Goal: Task Accomplishment & Management: Complete application form

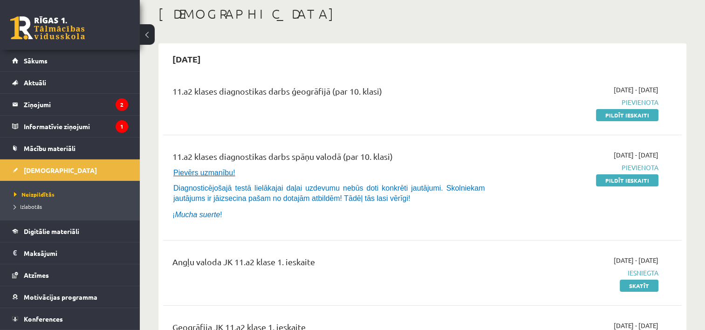
scroll to position [48, 0]
click at [42, 33] on link at bounding box center [47, 27] width 75 height 23
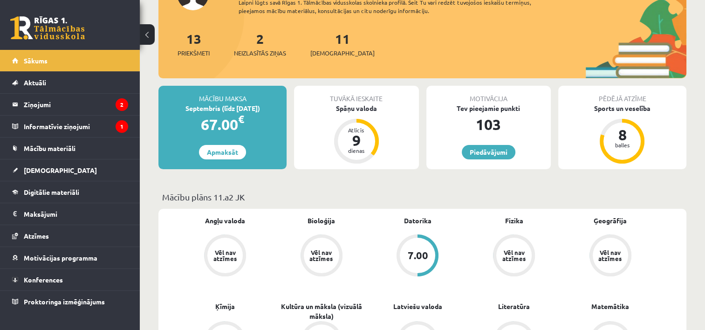
scroll to position [147, 0]
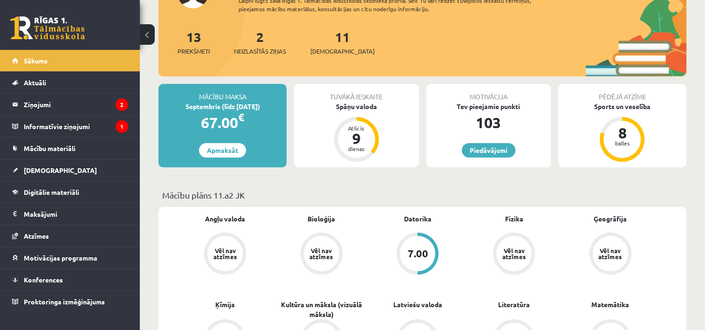
click at [362, 94] on div "Tuvākā ieskaite" at bounding box center [356, 93] width 124 height 18
click at [69, 170] on link "[DEMOGRAPHIC_DATA]" at bounding box center [70, 169] width 116 height 21
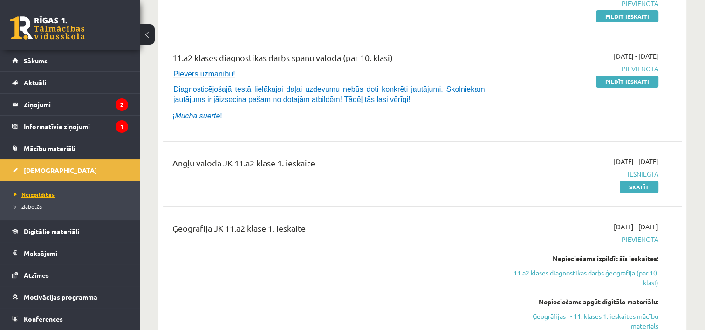
click at [77, 191] on link "Neizpildītās" at bounding box center [72, 194] width 117 height 8
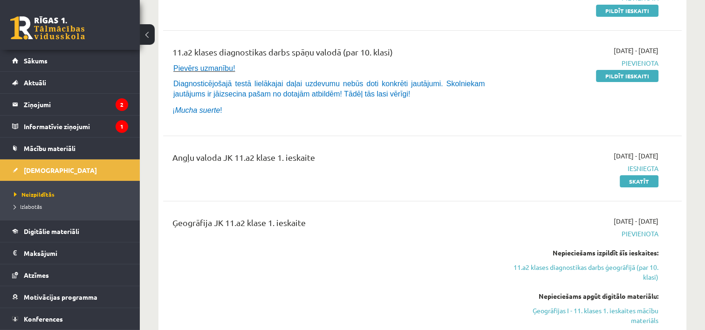
scroll to position [151, 0]
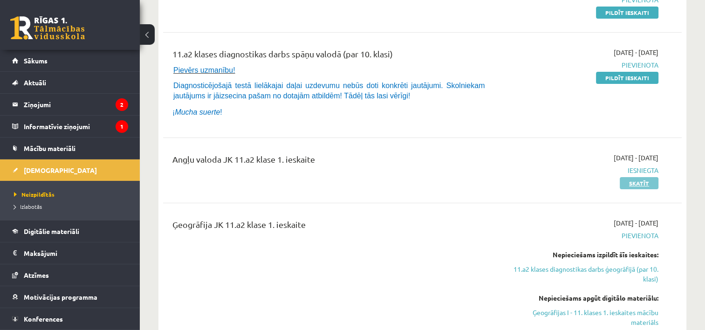
click at [635, 180] on link "Skatīt" at bounding box center [639, 183] width 39 height 12
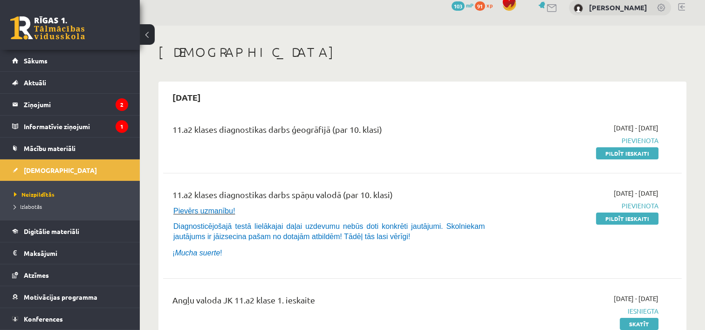
scroll to position [9, 0]
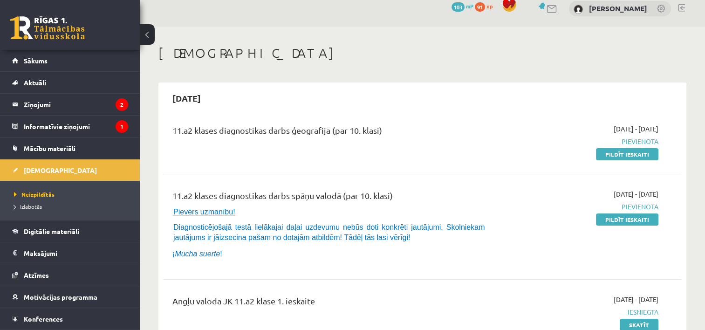
drag, startPoint x: 625, startPoint y: 153, endPoint x: 405, endPoint y: 27, distance: 253.1
click at [625, 153] on link "Pildīt ieskaiti" at bounding box center [627, 154] width 62 height 12
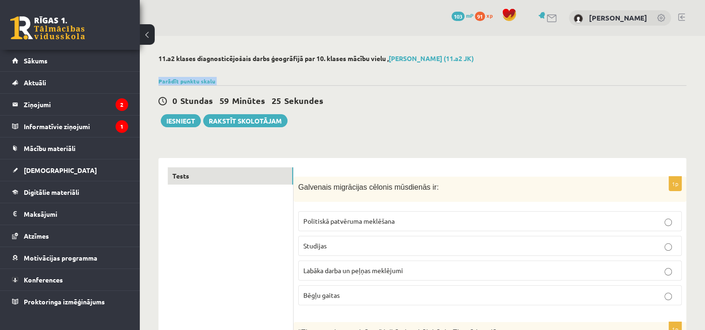
drag, startPoint x: 553, startPoint y: 0, endPoint x: 627, endPoint y: 67, distance: 100.3
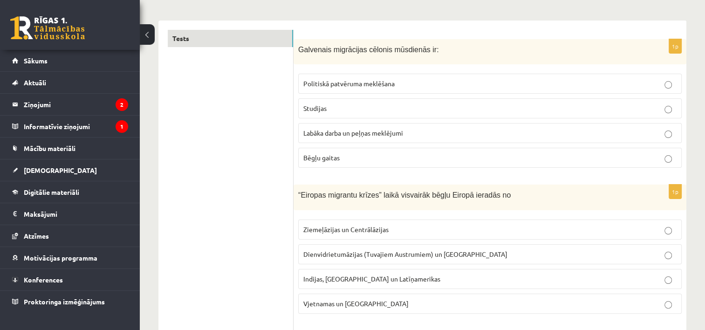
scroll to position [155, 0]
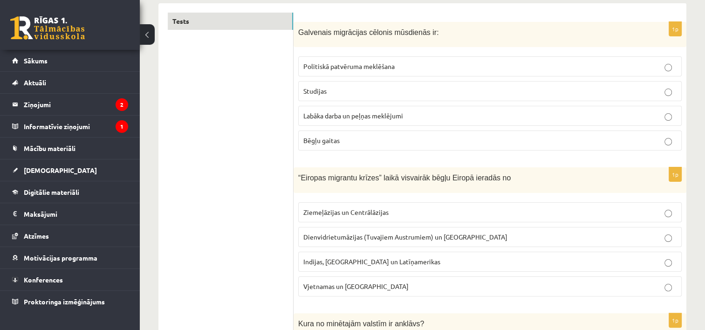
click at [562, 116] on p "Labāka darba un peļņas meklējumi" at bounding box center [489, 116] width 373 height 10
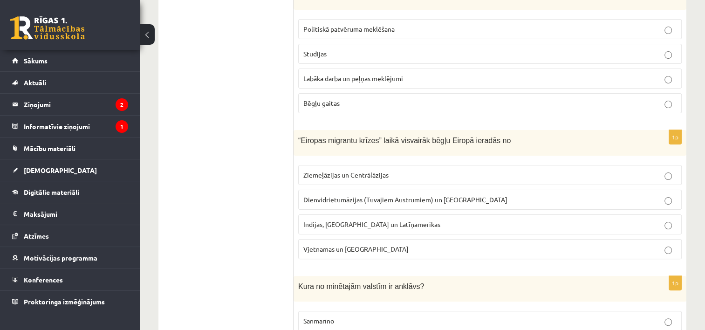
scroll to position [211, 0]
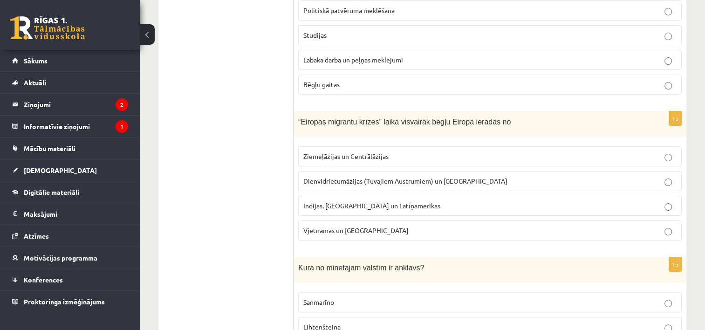
click at [500, 211] on label "Indijas, [GEOGRAPHIC_DATA] un Latīņamerikas" at bounding box center [490, 206] width 384 height 20
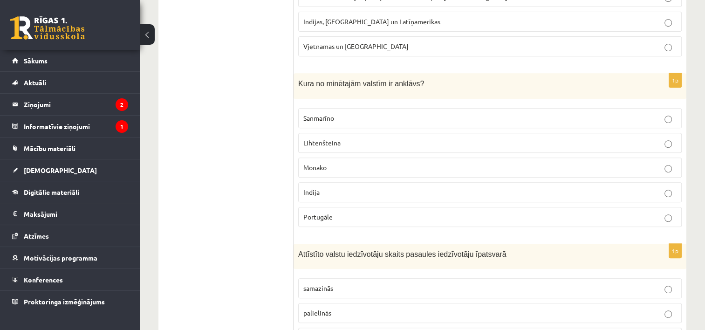
scroll to position [414, 0]
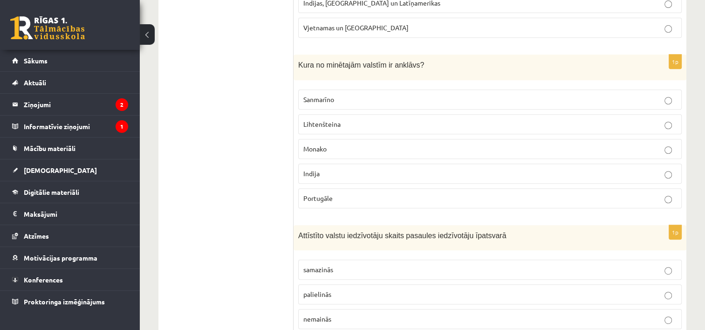
click at [664, 99] on p "Sanmarīno" at bounding box center [489, 100] width 373 height 10
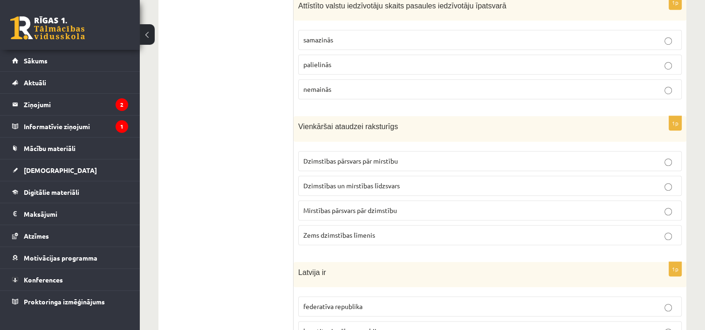
scroll to position [662, 0]
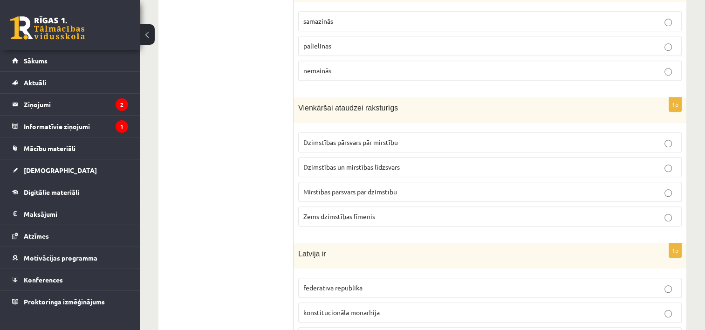
click at [407, 167] on p "Dzimstības un mirstības līdzsvars" at bounding box center [489, 167] width 373 height 10
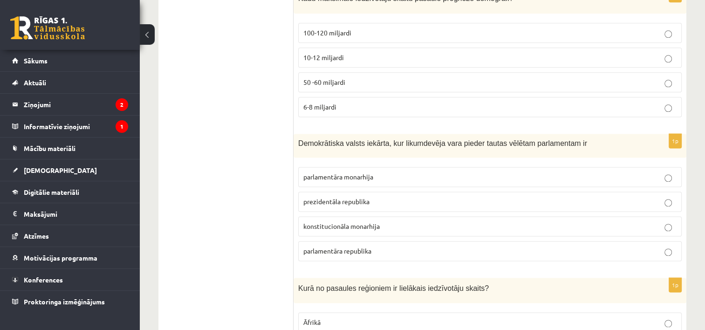
scroll to position [1215, 0]
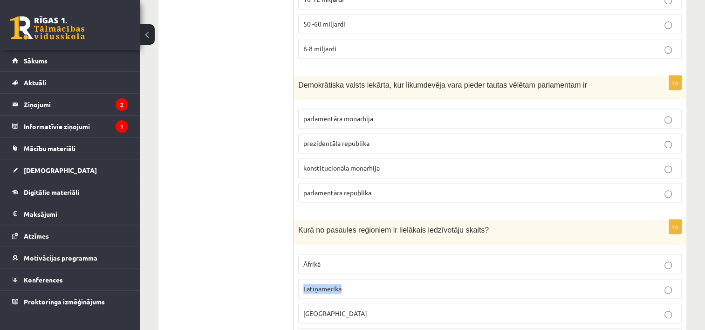
scroll to position [1271, 0]
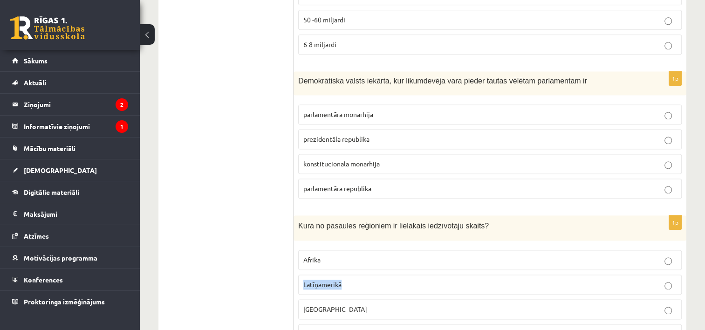
click at [667, 187] on label "parlamentāra republika" at bounding box center [490, 189] width 384 height 20
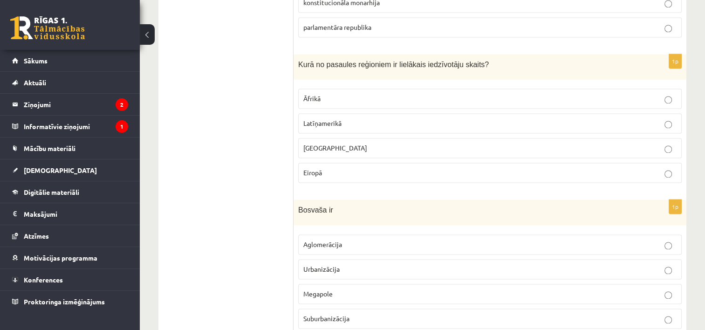
scroll to position [1439, 0]
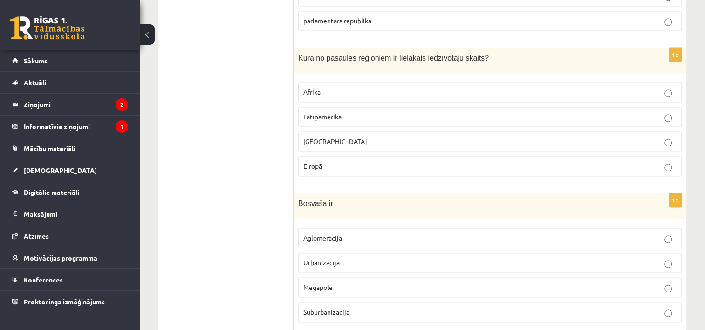
click at [327, 137] on p "Āzijā" at bounding box center [489, 142] width 373 height 10
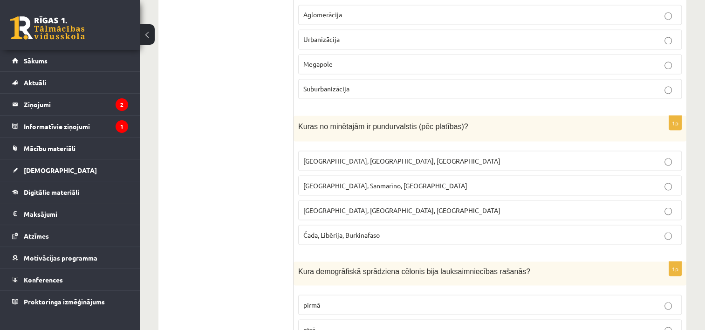
scroll to position [1669, 0]
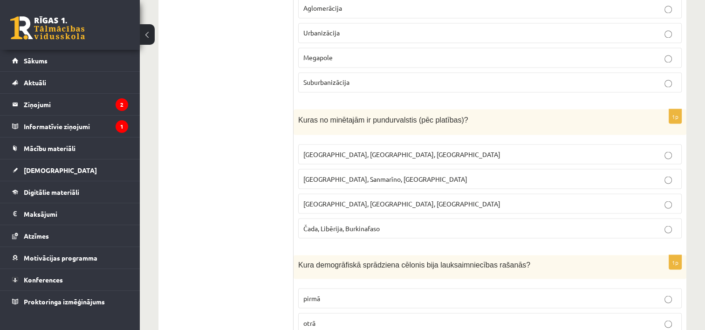
click at [602, 174] on p "Monako, Sanmarīno, Luksemburga" at bounding box center [489, 179] width 373 height 10
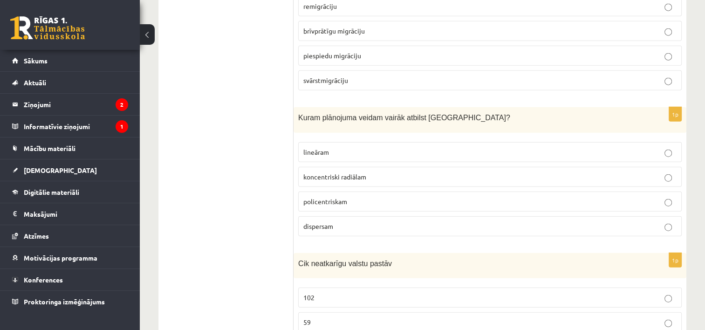
scroll to position [2228, 0]
click at [573, 171] on p "koncentriski radiālam" at bounding box center [489, 176] width 373 height 10
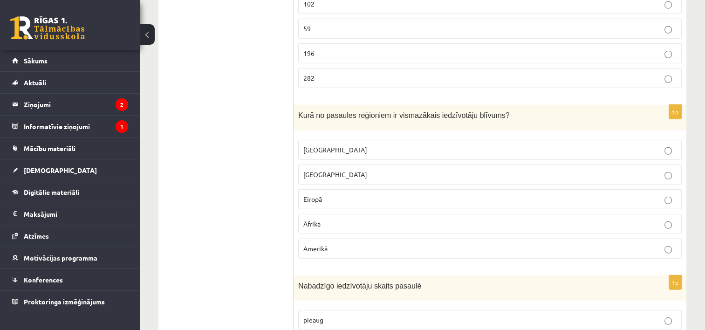
scroll to position [2527, 0]
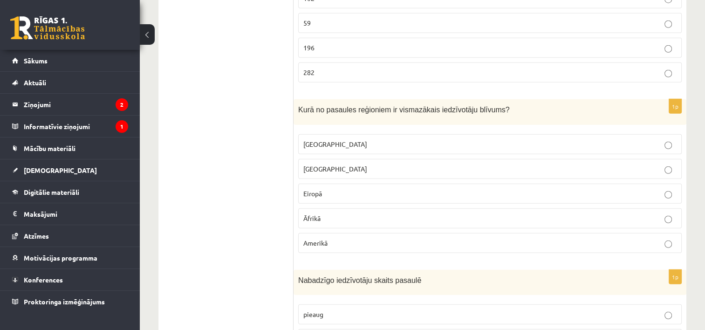
click at [555, 136] on label "Austrālijā" at bounding box center [490, 144] width 384 height 20
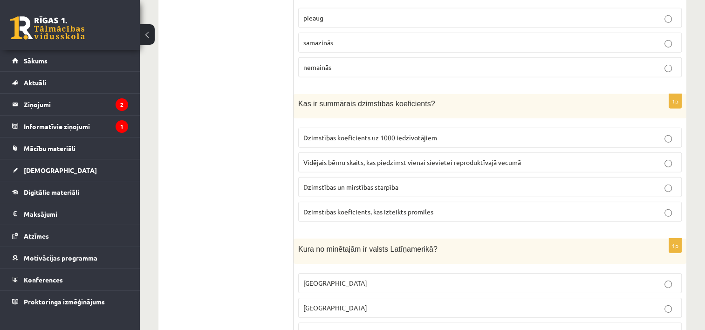
scroll to position [2825, 0]
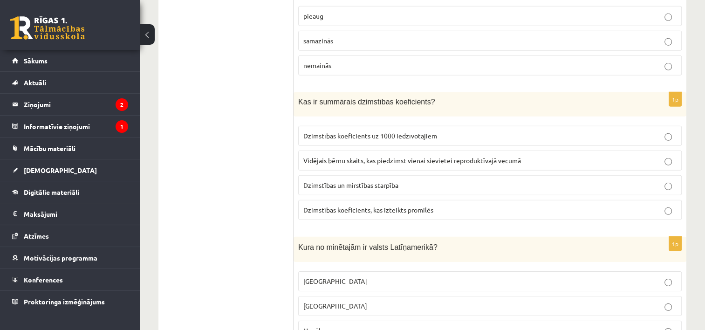
click at [597, 153] on label "Vidējais bērnu skaits, kas piedzimst vienai sievietei reproduktīvajā vecumā" at bounding box center [490, 161] width 384 height 20
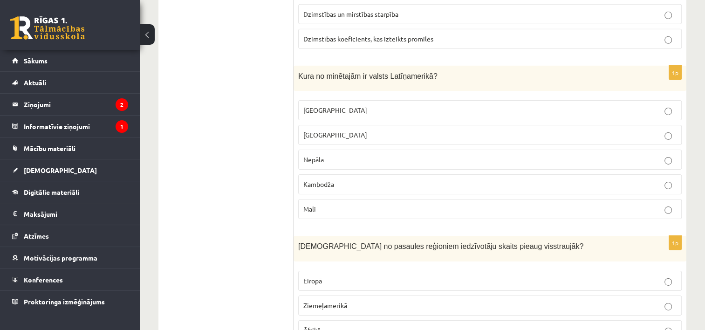
scroll to position [3012, 0]
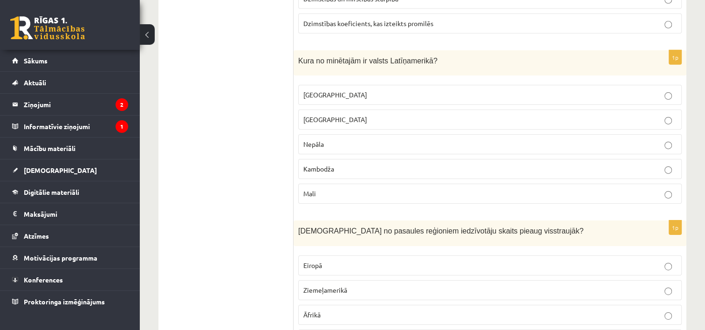
click at [662, 90] on p "Meksika" at bounding box center [489, 95] width 373 height 10
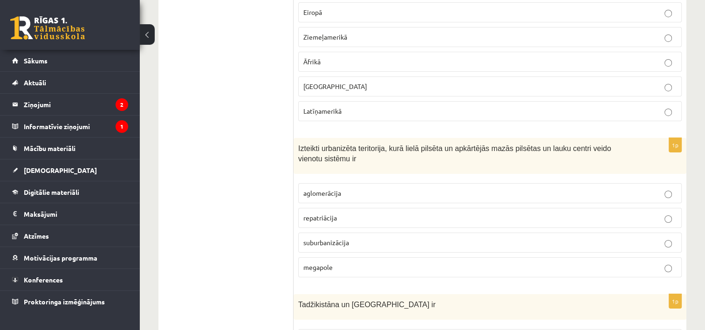
scroll to position [3273, 0]
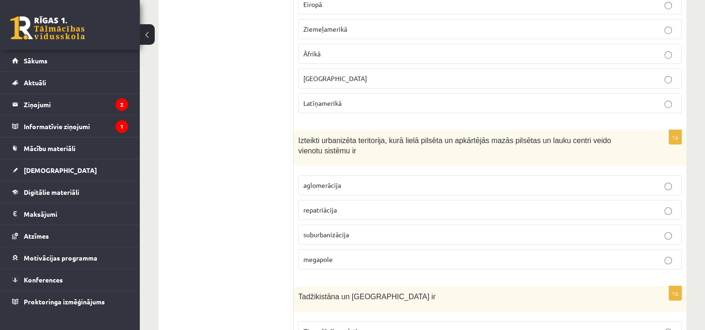
click at [663, 180] on p "aglomerācija" at bounding box center [489, 185] width 373 height 10
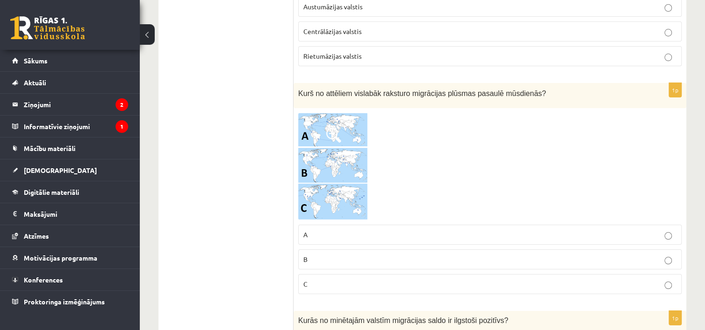
scroll to position [3627, 0]
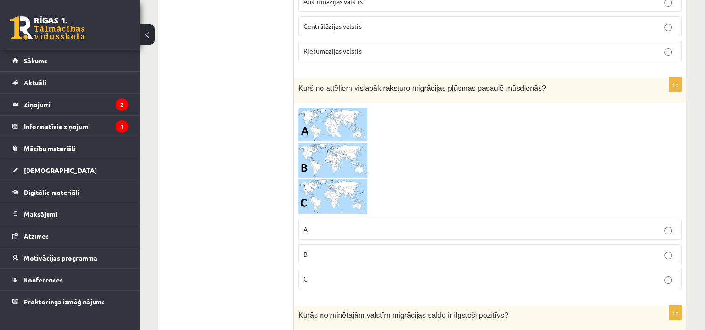
click at [572, 249] on p "B" at bounding box center [489, 254] width 373 height 10
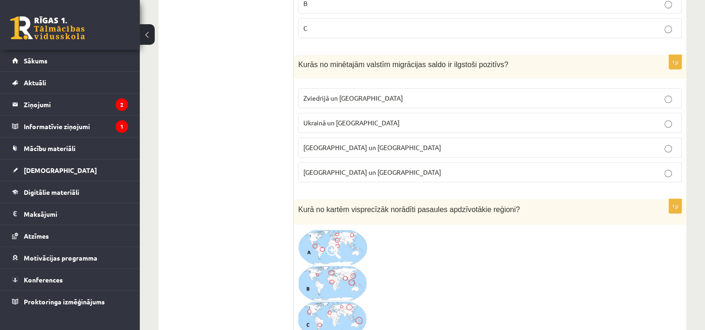
scroll to position [3882, 0]
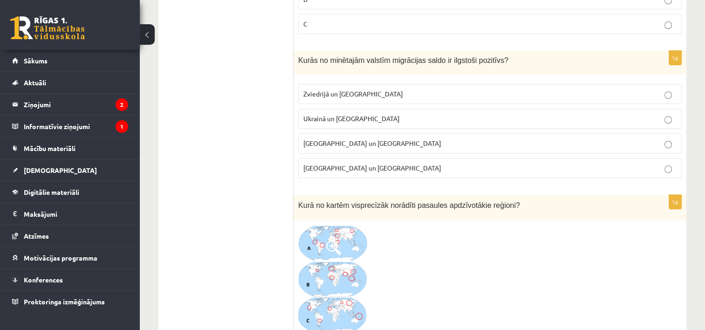
click at [430, 89] on p "Zviedrijā un ASV" at bounding box center [489, 94] width 373 height 10
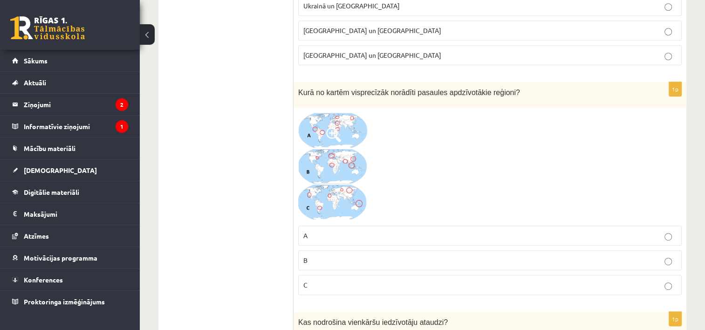
scroll to position [4012, 0]
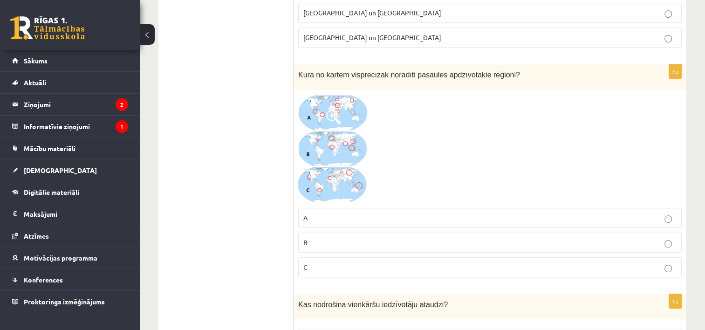
click at [666, 233] on label "B" at bounding box center [490, 243] width 384 height 20
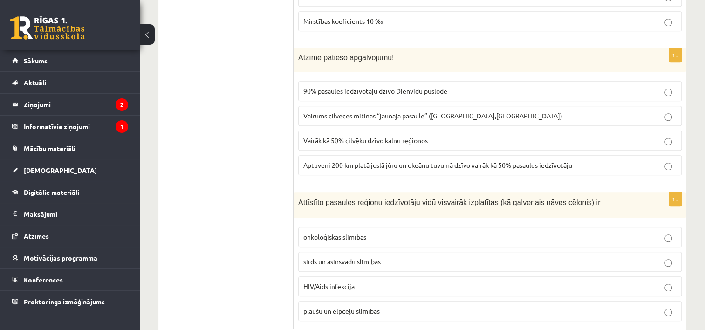
scroll to position [4406, 0]
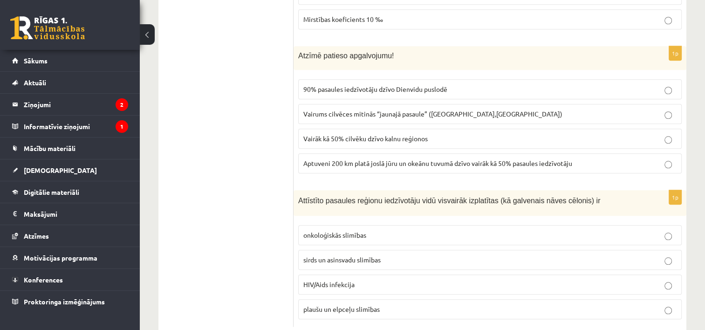
click at [669, 153] on label "Aptuveni 200 km platā joslā jūru un okeānu tuvumā dzīvo vairāk kā 50% pasaules …" at bounding box center [490, 163] width 384 height 20
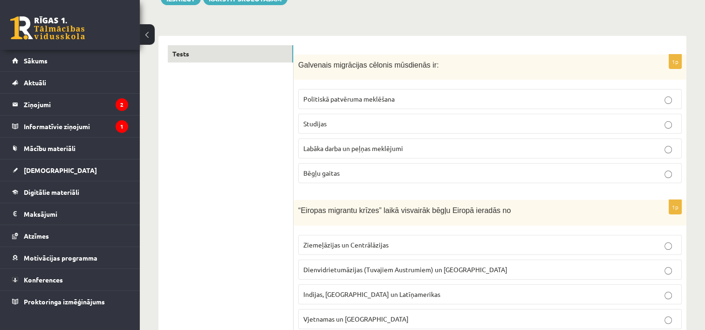
scroll to position [0, 0]
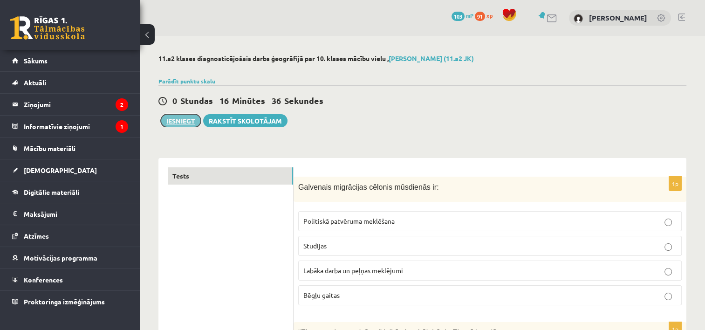
click at [176, 115] on button "Iesniegt" at bounding box center [181, 120] width 40 height 13
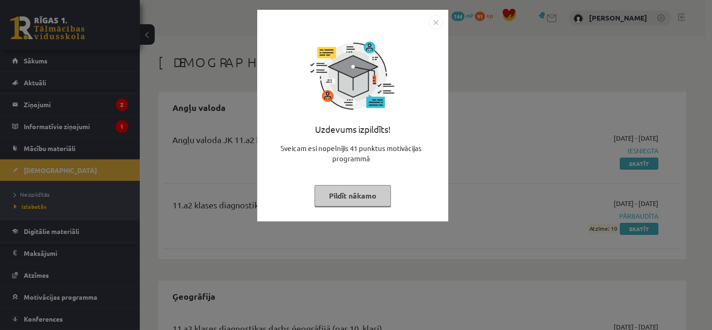
click at [458, 181] on div "Uzdevums izpildīts! Sveicam esi nopelnījis 41 punktus motivācijas programmā Pil…" at bounding box center [356, 165] width 712 height 330
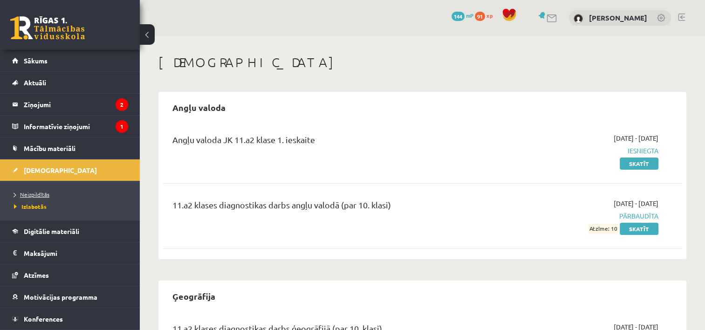
click at [37, 192] on span "Neizpildītās" at bounding box center [31, 194] width 35 height 7
